Goal: Submit feedback/report problem: Submit feedback/report problem

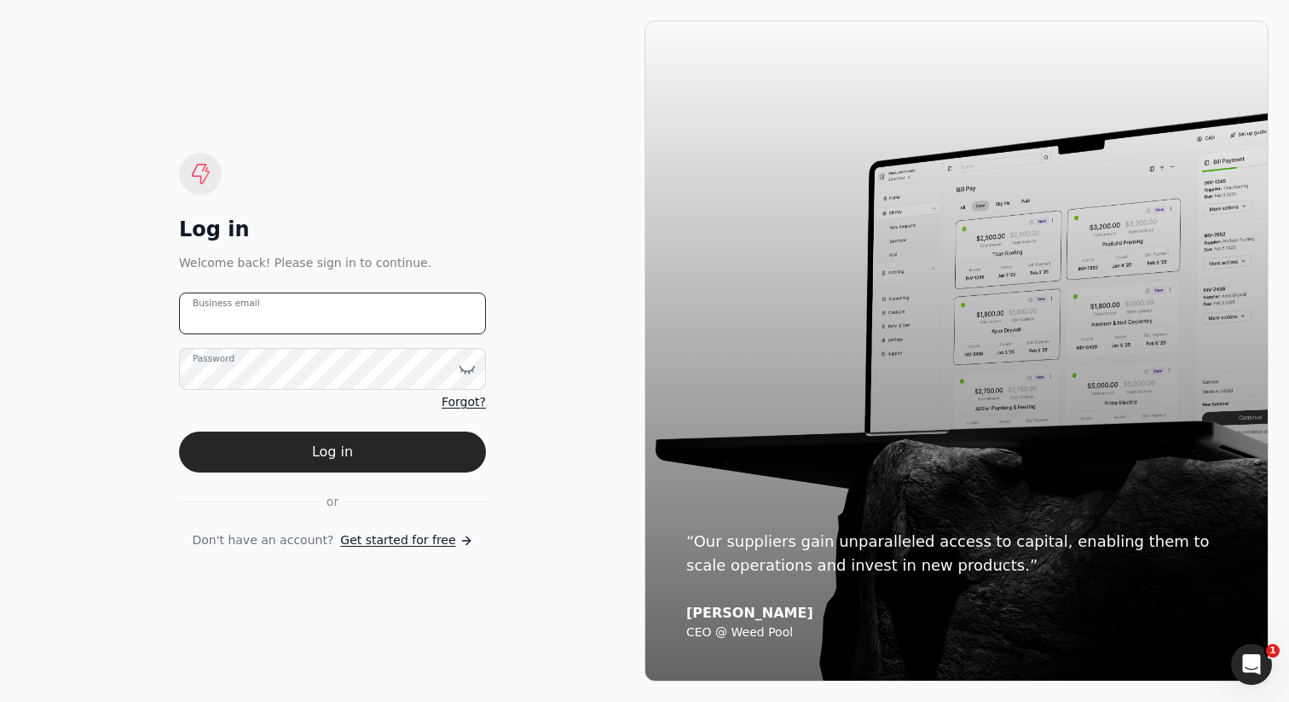
click at [384, 309] on email "Business email" at bounding box center [332, 313] width 307 height 42
click at [370, 302] on email "Business email" at bounding box center [332, 313] width 307 height 42
type email "kyle@zoompainting.ca"
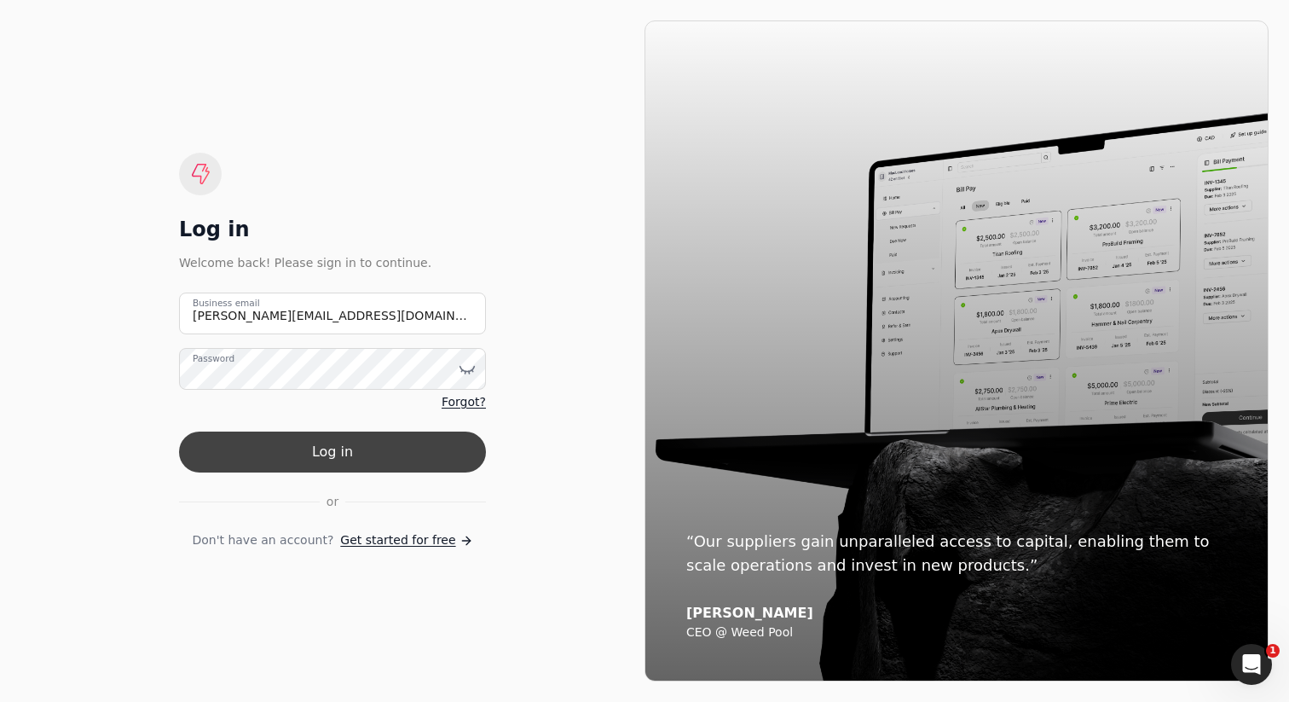
click at [416, 449] on button "Log in" at bounding box center [332, 451] width 307 height 41
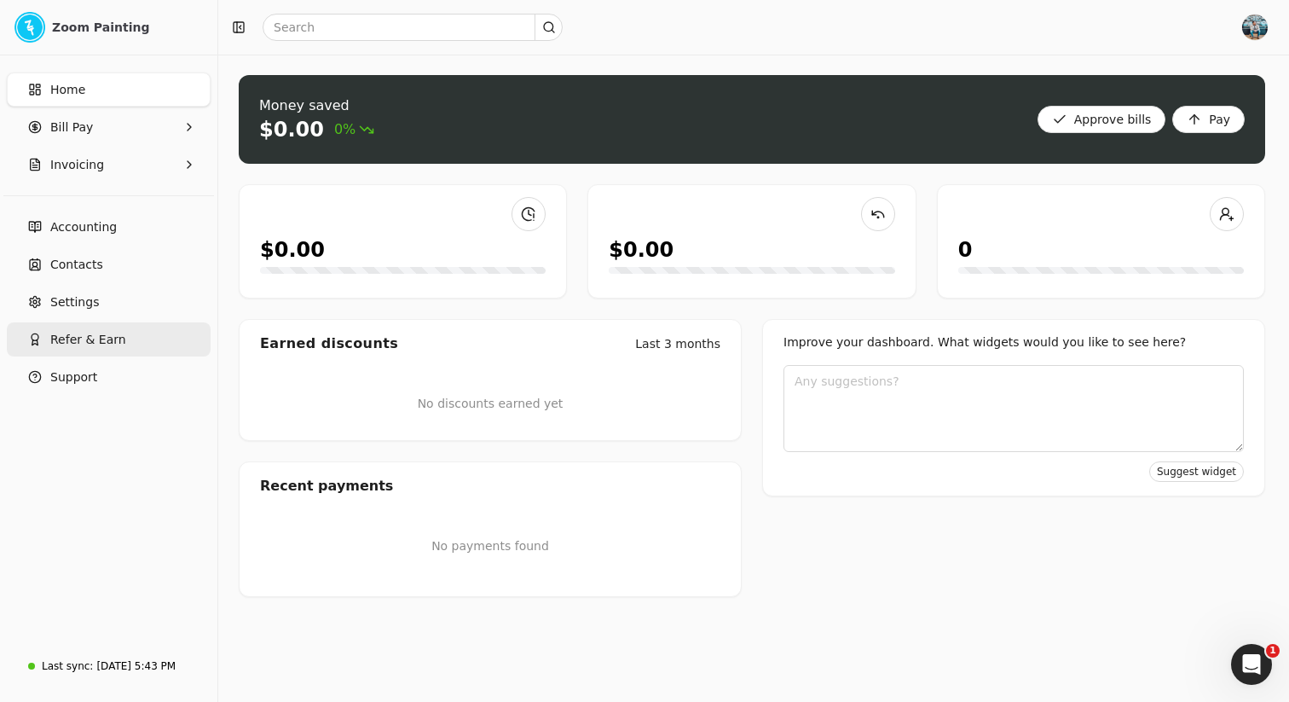
click at [136, 336] on button "Refer & Earn" at bounding box center [109, 339] width 204 height 34
click at [101, 342] on span "Refer & Earn" at bounding box center [88, 340] width 76 height 18
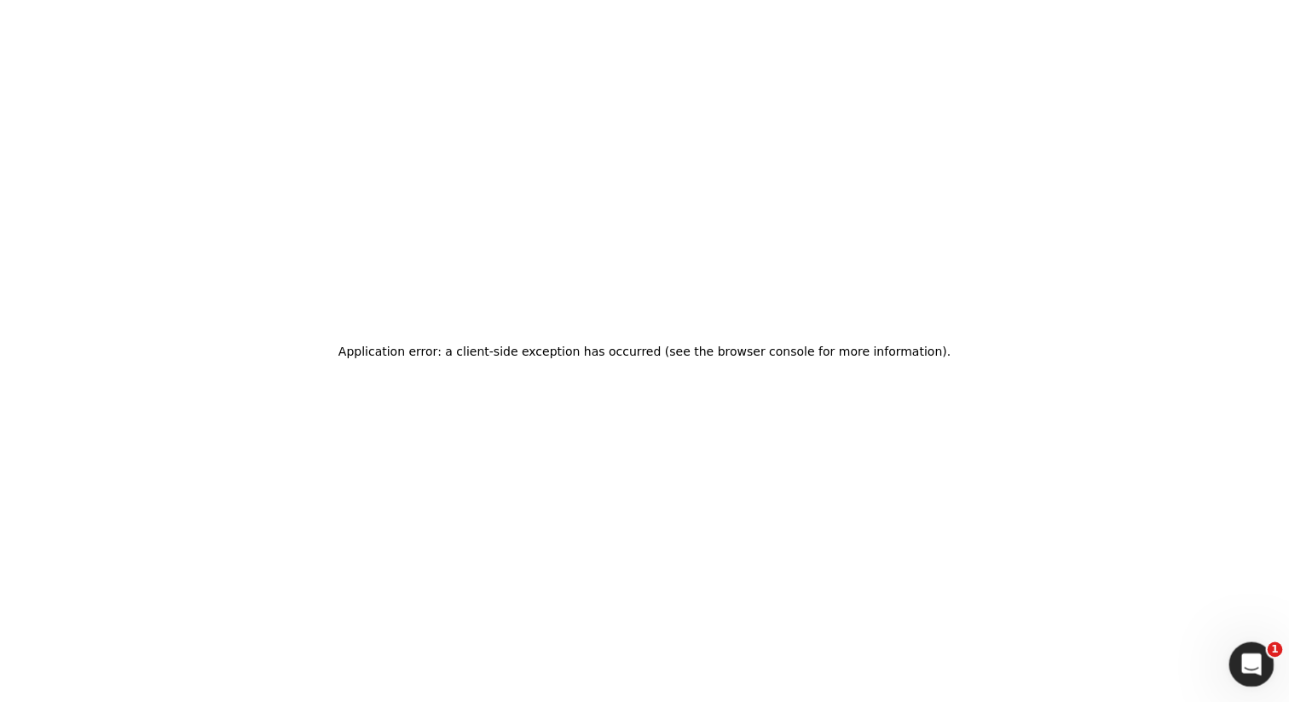
click at [1257, 668] on icon "Open Intercom Messenger" at bounding box center [1250, 662] width 28 height 28
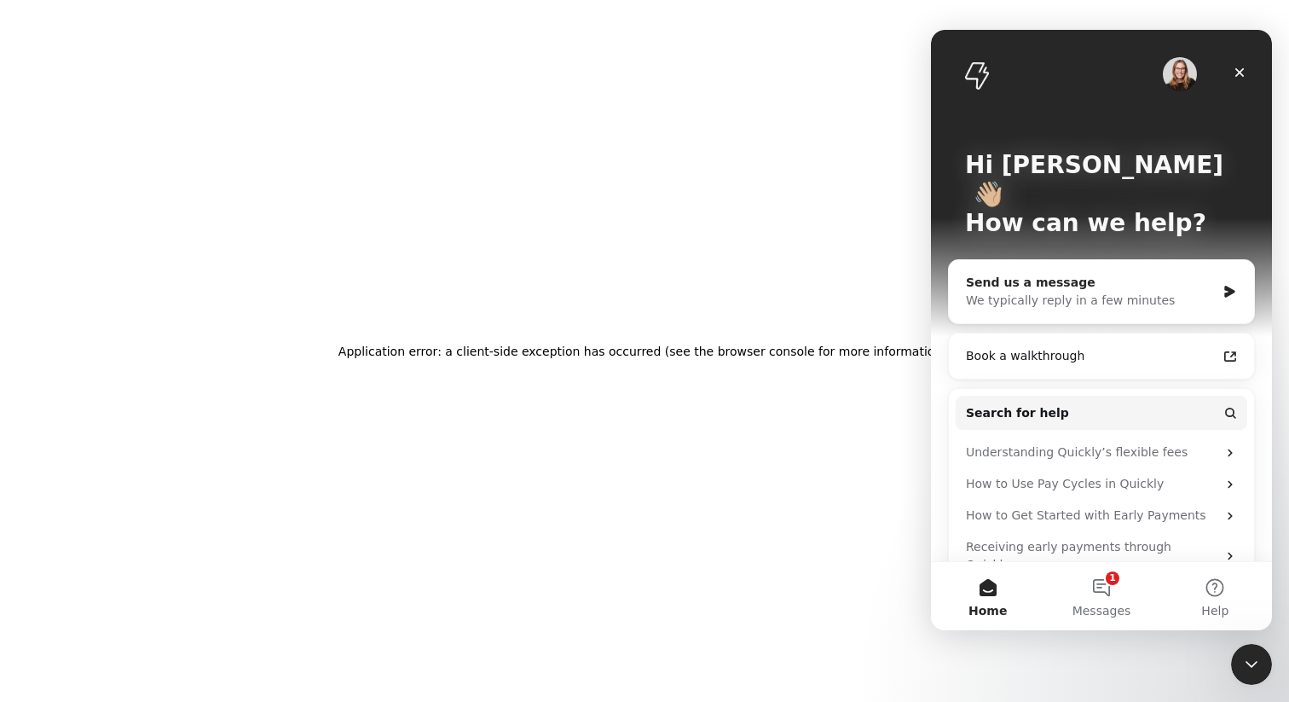
click at [1035, 292] on div "We typically reply in a few minutes" at bounding box center [1091, 301] width 250 height 18
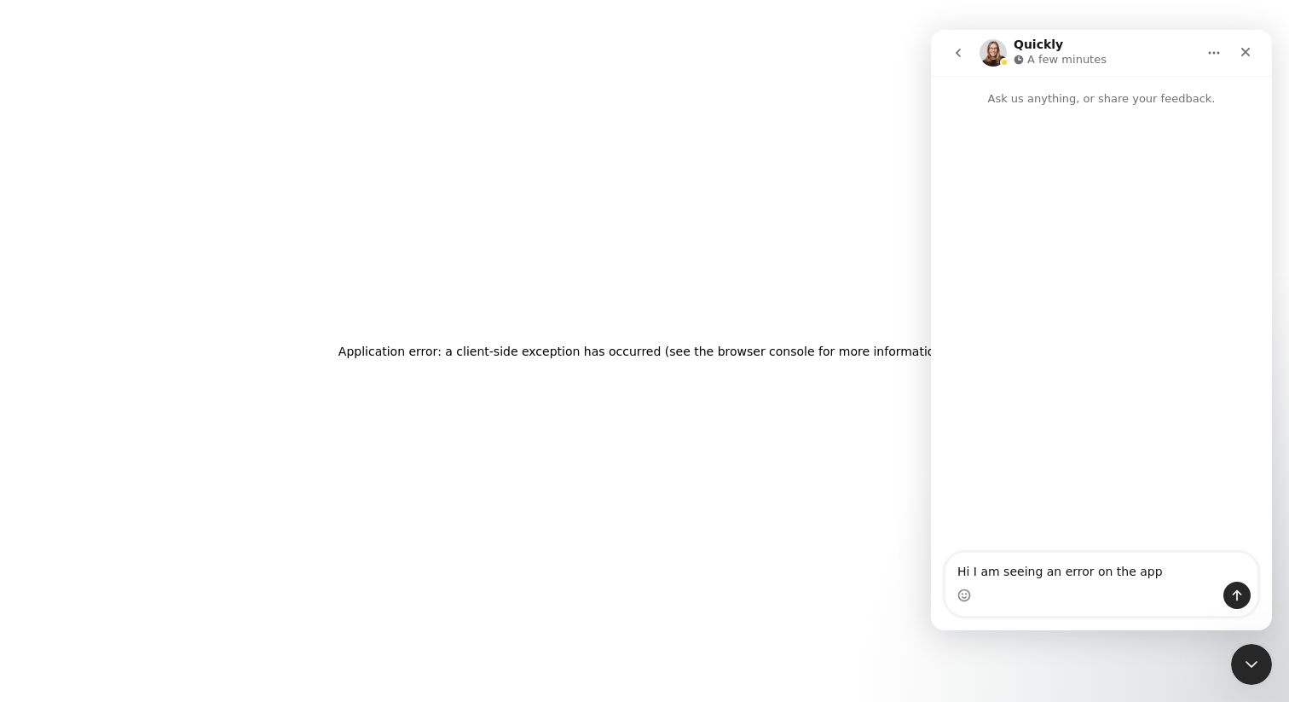
type textarea "Hi I am seeing an error on the app"
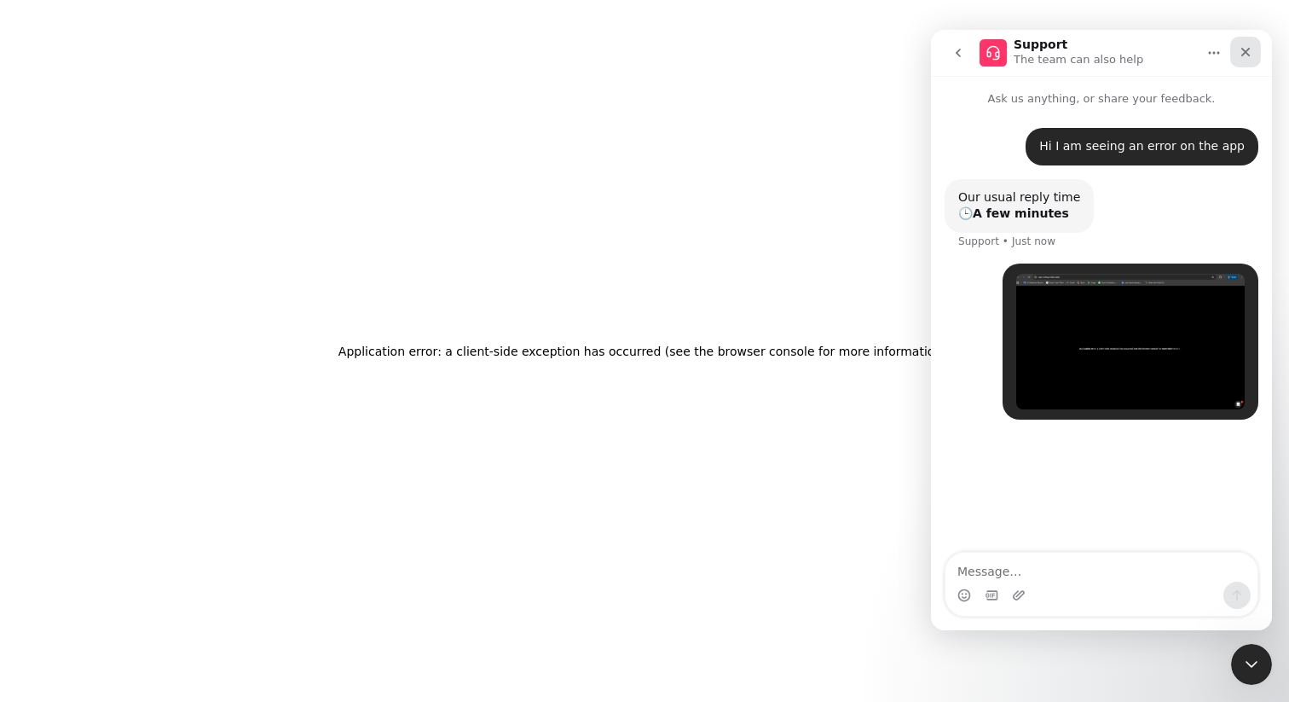
click at [1257, 55] on div "Close" at bounding box center [1246, 52] width 31 height 31
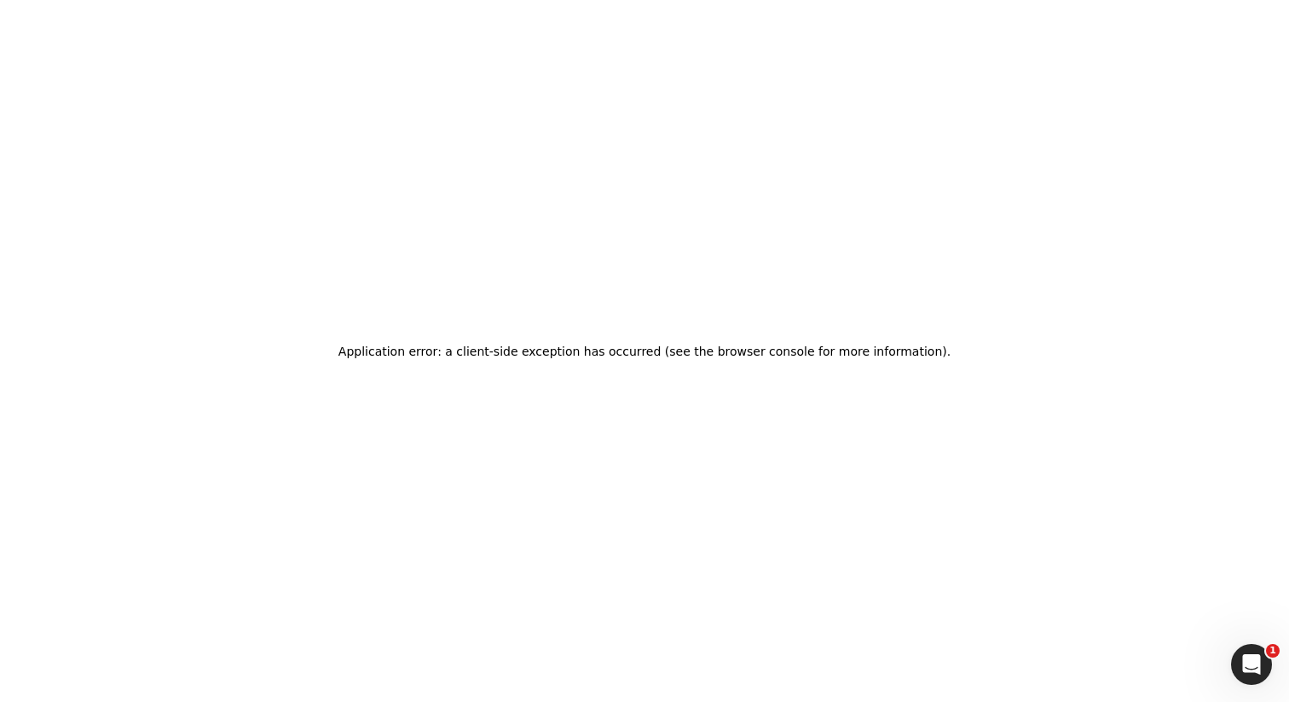
click at [1016, 324] on div "Application error: a client-side exception has occurred (see the browser consol…" at bounding box center [644, 351] width 1289 height 702
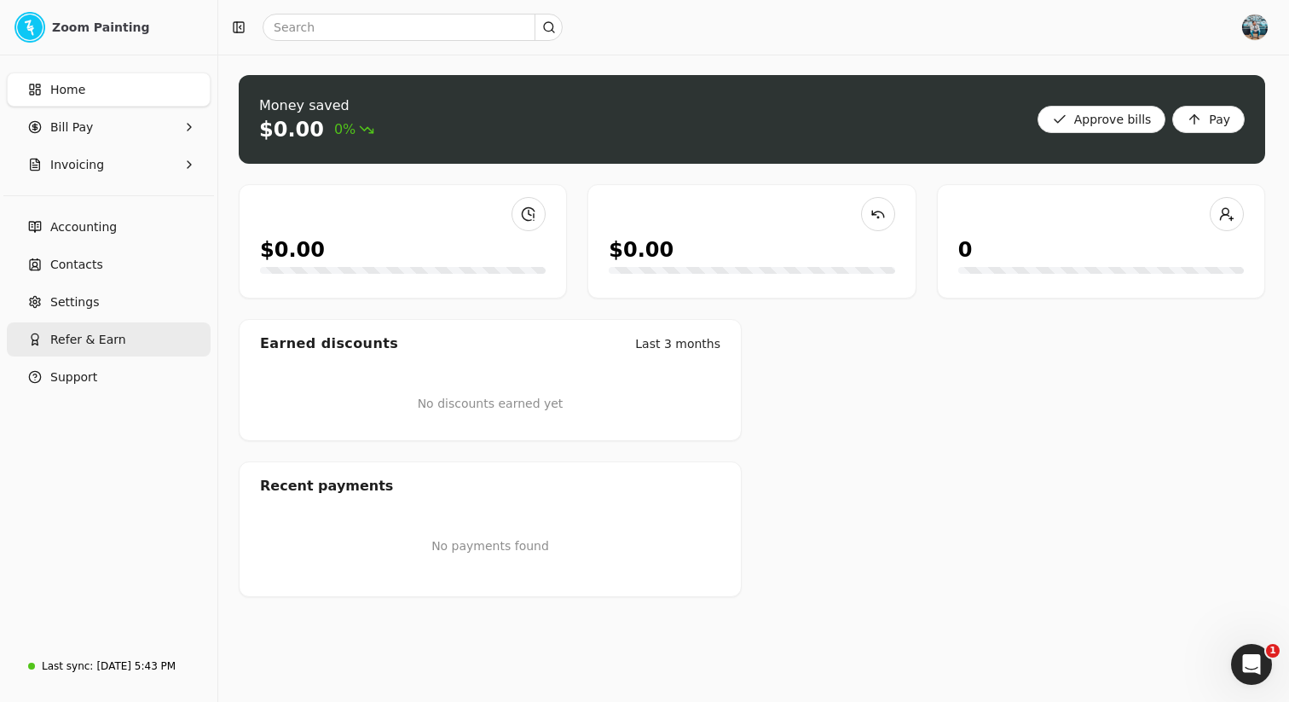
click at [139, 339] on button "Refer & Earn" at bounding box center [109, 339] width 204 height 34
